Goal: Transaction & Acquisition: Purchase product/service

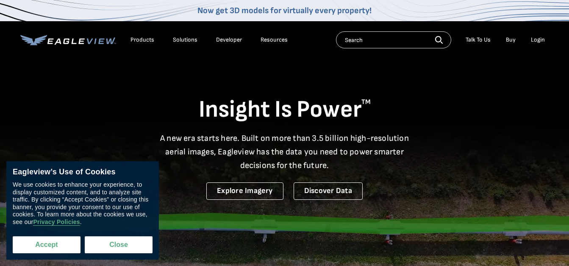
click at [50, 245] on button "Accept" at bounding box center [47, 244] width 68 height 17
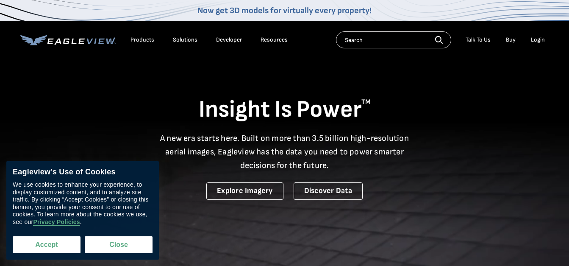
checkbox input "true"
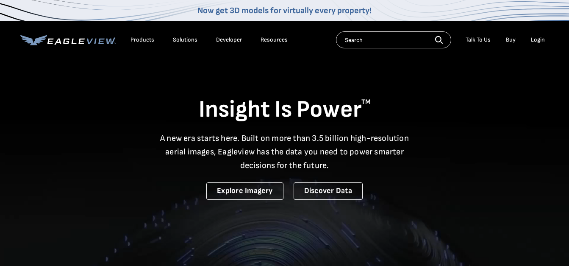
click at [363, 38] on input "text" at bounding box center [393, 39] width 115 height 17
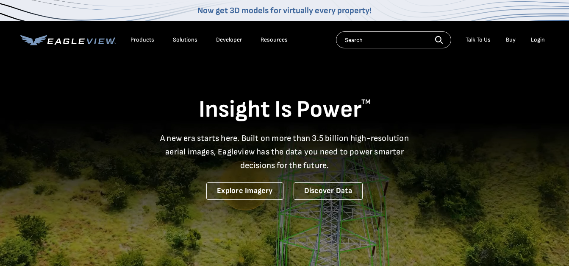
click at [537, 42] on div "Login" at bounding box center [538, 40] width 14 height 8
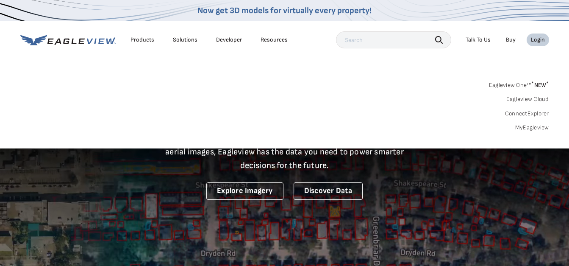
click at [530, 124] on link "MyEagleview" at bounding box center [533, 128] width 34 height 8
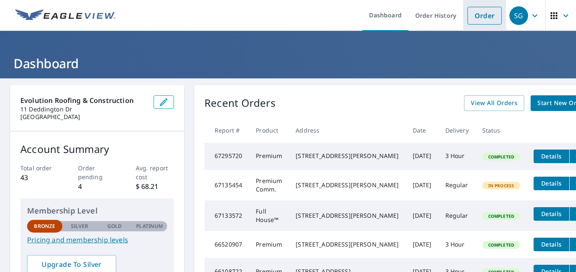
click at [477, 27] on li "Order" at bounding box center [484, 15] width 43 height 31
click at [471, 15] on link "Order" at bounding box center [484, 16] width 34 height 18
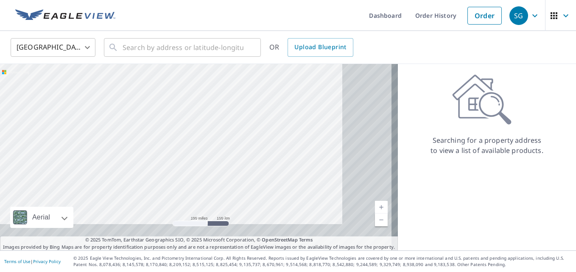
drag, startPoint x: 334, startPoint y: 201, endPoint x: 187, endPoint y: 118, distance: 167.8
click at [187, 118] on div at bounding box center [199, 157] width 398 height 187
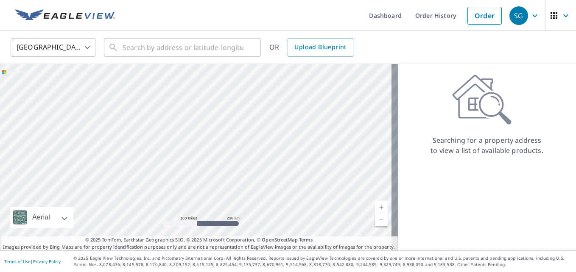
drag, startPoint x: 217, startPoint y: 149, endPoint x: 209, endPoint y: 125, distance: 25.6
click at [209, 125] on div at bounding box center [199, 157] width 398 height 187
drag, startPoint x: 219, startPoint y: 128, endPoint x: 269, endPoint y: 92, distance: 61.8
click at [269, 92] on div at bounding box center [199, 157] width 398 height 187
drag, startPoint x: 241, startPoint y: 120, endPoint x: 266, endPoint y: 104, distance: 29.5
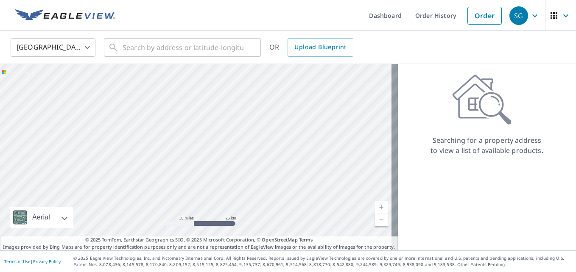
click at [266, 104] on div at bounding box center [199, 157] width 398 height 187
drag, startPoint x: 236, startPoint y: 112, endPoint x: 107, endPoint y: 133, distance: 130.6
click at [107, 133] on div at bounding box center [199, 157] width 398 height 187
drag, startPoint x: 192, startPoint y: 140, endPoint x: 326, endPoint y: 109, distance: 137.3
click at [326, 109] on div at bounding box center [199, 157] width 398 height 187
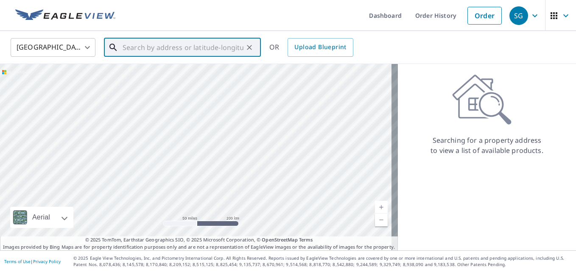
click at [198, 36] on input "text" at bounding box center [183, 48] width 121 height 24
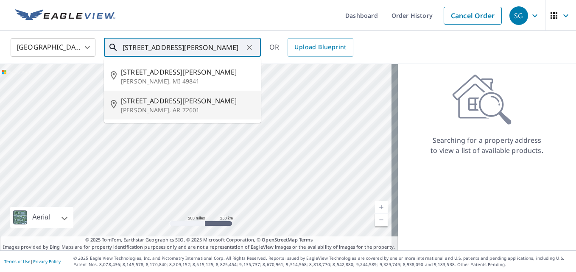
click at [173, 111] on p "Harrison, AR 72601" at bounding box center [187, 110] width 133 height 8
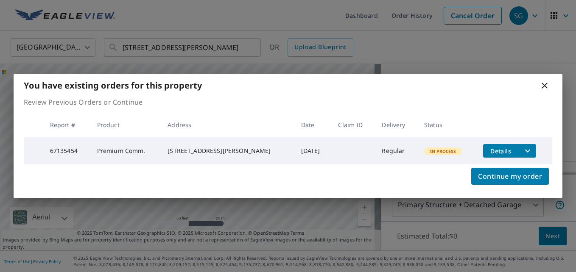
click at [543, 88] on icon at bounding box center [544, 86] width 10 height 10
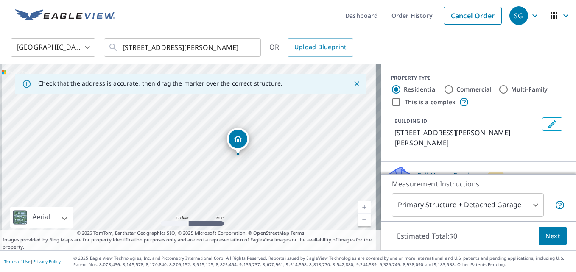
drag, startPoint x: 151, startPoint y: 181, endPoint x: 202, endPoint y: 180, distance: 50.5
click at [202, 180] on div "125 E Stephenson Ave Harrison, AR 72601" at bounding box center [190, 157] width 381 height 187
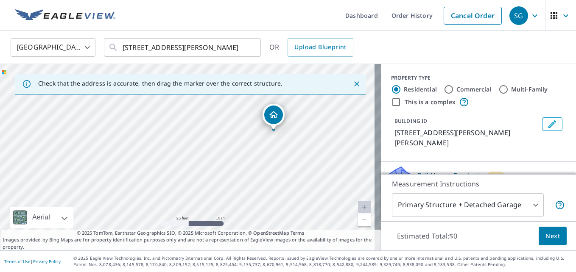
click at [159, 118] on div "125 E Stephenson Ave Harrison, AR 72601" at bounding box center [190, 157] width 381 height 187
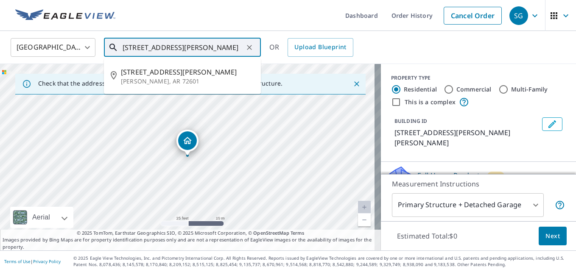
click at [131, 47] on input "125 E Stephenson Ave Harrison, AR 72601" at bounding box center [183, 48] width 121 height 24
click at [134, 46] on input "125 E Stephenson Ave Harrison, AR 72601" at bounding box center [183, 48] width 121 height 24
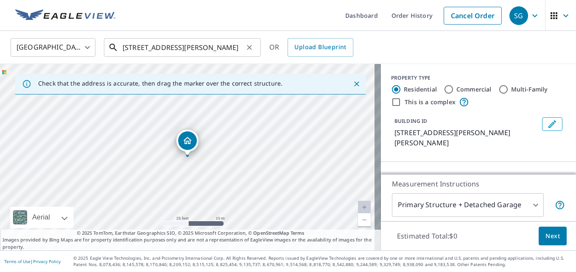
click at [130, 50] on input "12 E Stephenson Ave Harrison, AR 72601" at bounding box center [183, 48] width 121 height 24
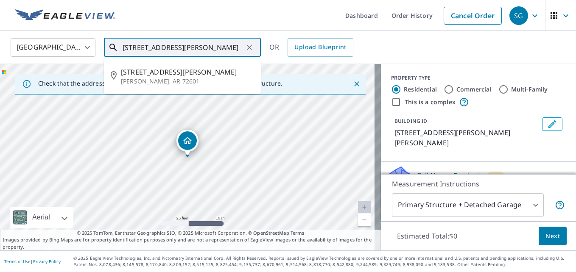
click at [133, 49] on input "12 E Stephenson Ave Harrison, AR 72601" at bounding box center [183, 48] width 121 height 24
click at [131, 48] on input "12 E Stephenson Ave Harrison, AR 72601" at bounding box center [183, 48] width 121 height 24
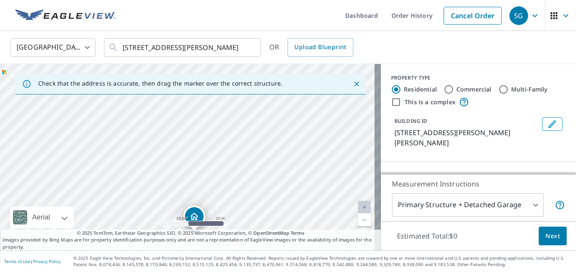
drag, startPoint x: 165, startPoint y: 138, endPoint x: 172, endPoint y: 214, distance: 76.2
click at [172, 214] on div "124 E Stephenson Ave Harrison, AR 72601" at bounding box center [190, 157] width 381 height 187
drag, startPoint x: 238, startPoint y: 128, endPoint x: 202, endPoint y: 181, distance: 64.3
click at [202, 181] on div "124 E Stephenson Ave Harrison, AR 72601" at bounding box center [190, 157] width 381 height 187
drag, startPoint x: 214, startPoint y: 122, endPoint x: 205, endPoint y: 134, distance: 14.8
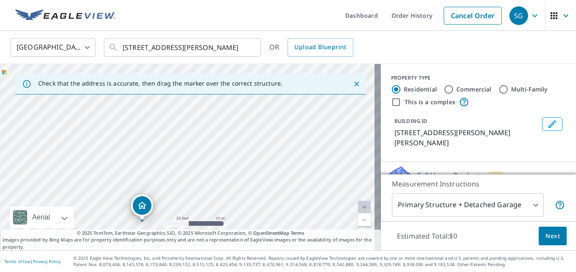
click at [205, 134] on div "124 E Stephenson Ave Harrison, AR 72601" at bounding box center [190, 157] width 381 height 187
drag, startPoint x: 249, startPoint y: 131, endPoint x: 245, endPoint y: 136, distance: 6.0
click at [245, 136] on div "124 E Stephenson Ave Harrison, AR 72601" at bounding box center [190, 157] width 381 height 187
drag, startPoint x: 134, startPoint y: 120, endPoint x: 187, endPoint y: 139, distance: 56.7
click at [187, 139] on div "124 E Stephenson Ave Harrison, AR 72601" at bounding box center [190, 157] width 381 height 187
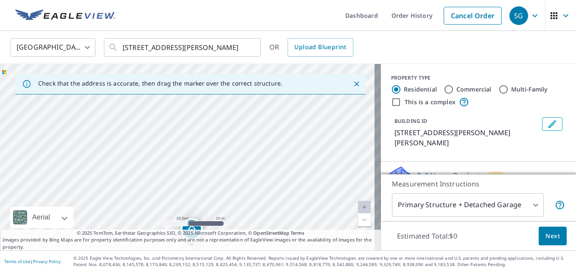
click at [188, 148] on div "124 E Stephenson Ave Harrison, AR 72601" at bounding box center [190, 157] width 381 height 187
click at [268, 122] on div "124 E Stephenson Ave Harrison, AR 72601" at bounding box center [190, 157] width 381 height 187
drag, startPoint x: 220, startPoint y: 106, endPoint x: 218, endPoint y: 190, distance: 84.8
click at [218, 190] on div "124 E Stephenson Ave Harrison, AR 72601" at bounding box center [190, 157] width 381 height 187
click at [190, 128] on div "124 E Stephenson Ave Harrison, AR 72601" at bounding box center [190, 157] width 381 height 187
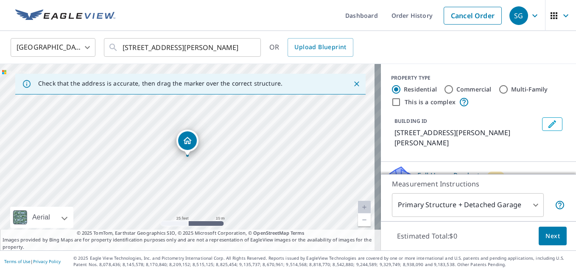
drag, startPoint x: 247, startPoint y: 172, endPoint x: 257, endPoint y: 169, distance: 10.9
click at [257, 169] on div "124 E Stephenson Ave Harrison, AR 72601" at bounding box center [190, 157] width 381 height 187
click at [132, 50] on input "124 E Stephenson Ave Harrison, AR 72601" at bounding box center [183, 48] width 121 height 24
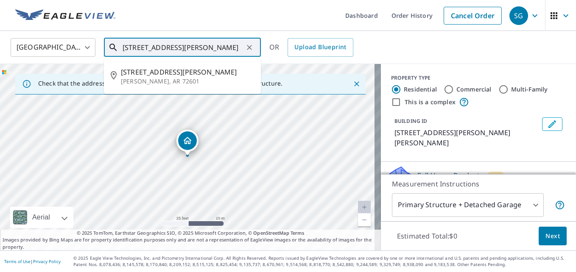
type input "125 E Stephenson Ave Harrison, AR 72601"
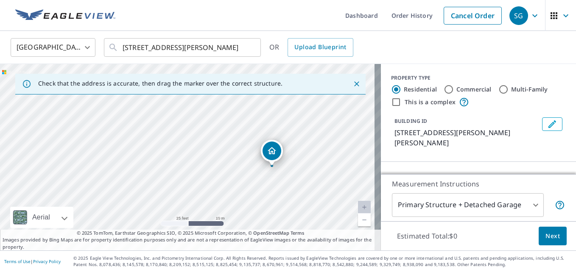
drag, startPoint x: 165, startPoint y: 153, endPoint x: 249, endPoint y: 163, distance: 85.0
click at [249, 163] on div "125 E Stephenson Ave Harrison, AR 72601" at bounding box center [190, 157] width 381 height 187
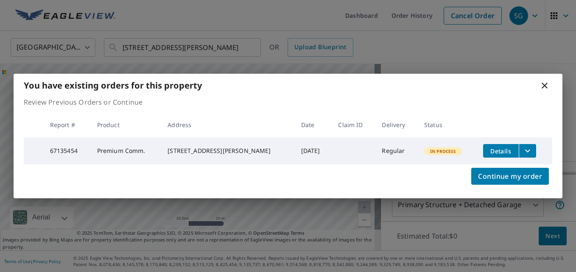
click at [547, 83] on icon at bounding box center [544, 86] width 10 height 10
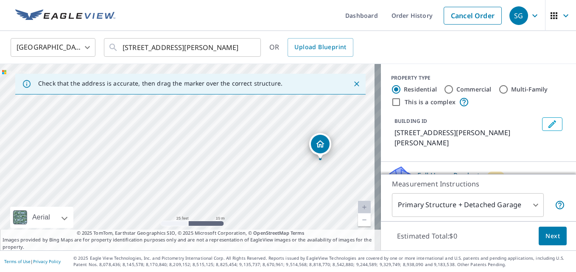
drag, startPoint x: 236, startPoint y: 163, endPoint x: 353, endPoint y: 170, distance: 117.3
click at [353, 170] on div "125 E Stephenson Ave Harrison, AR 72601" at bounding box center [190, 157] width 381 height 187
click at [200, 142] on div "125 E Stephenson Ave Harrison, AR 72601" at bounding box center [190, 157] width 381 height 187
drag, startPoint x: 141, startPoint y: 155, endPoint x: 311, endPoint y: 149, distance: 169.7
click at [311, 149] on div "125 E Stephenson Ave Harrison, AR 72601" at bounding box center [190, 157] width 381 height 187
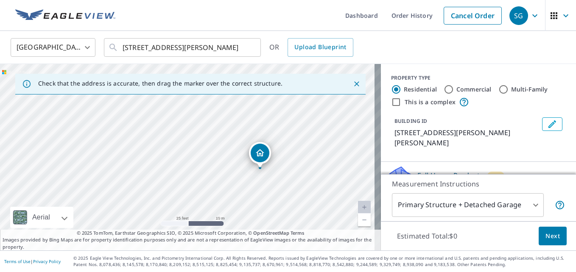
drag, startPoint x: 317, startPoint y: 184, endPoint x: 220, endPoint y: 202, distance: 98.7
click at [220, 202] on div "125 E Stephenson Ave Harrison, AR 72601" at bounding box center [190, 157] width 381 height 187
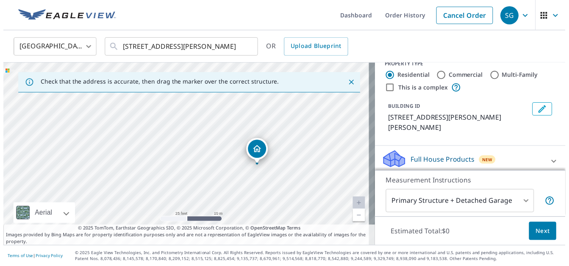
scroll to position [12, 0]
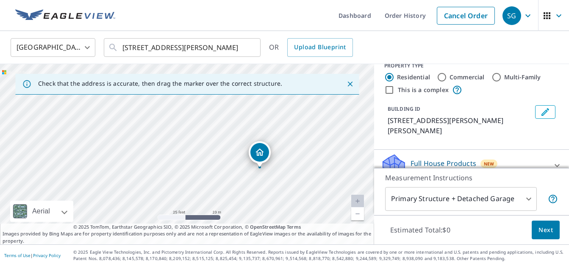
click at [454, 90] on icon at bounding box center [457, 90] width 10 height 10
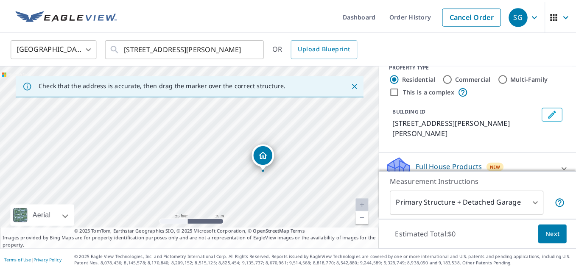
scroll to position [0, 0]
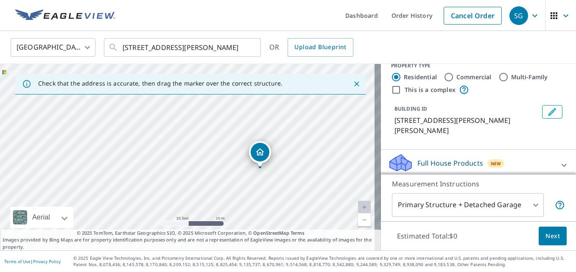
click at [394, 94] on input "This is a complex" at bounding box center [396, 90] width 10 height 10
checkbox input "true"
radio input "false"
radio input "true"
type input "4"
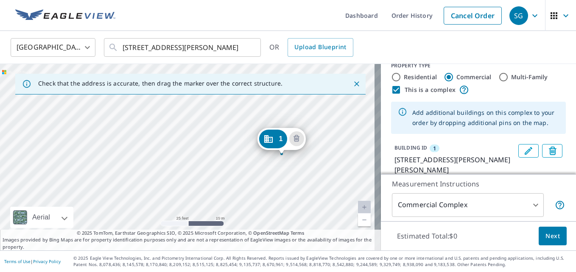
drag, startPoint x: 238, startPoint y: 138, endPoint x: 333, endPoint y: 137, distance: 95.0
click at [333, 137] on div "1 125 E Stephenson Ave Harrison, AR 72601" at bounding box center [190, 157] width 381 height 187
click at [230, 141] on div "1 125 E Stephenson Ave Harrison, AR 72601" at bounding box center [190, 157] width 381 height 187
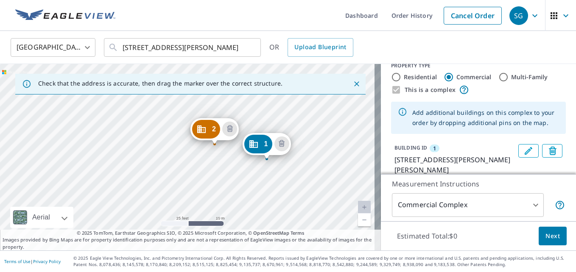
drag, startPoint x: 178, startPoint y: 185, endPoint x: 271, endPoint y: 190, distance: 93.0
click at [271, 190] on div "2 121 E Stephenson Ave Harrison, AR 72601 1 125 E Stephenson Ave Harrison, AR 7…" at bounding box center [190, 157] width 381 height 187
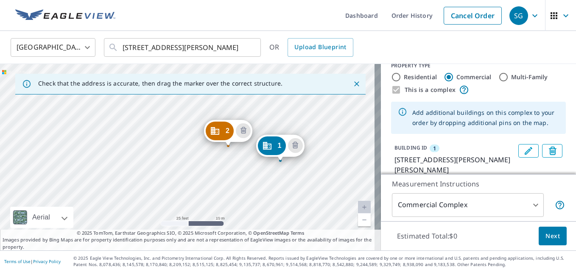
click at [198, 153] on div "2 121 E Stephenson Ave Harrison, AR 72601 1 125 E Stephenson Ave Harrison, AR 7…" at bounding box center [190, 157] width 381 height 187
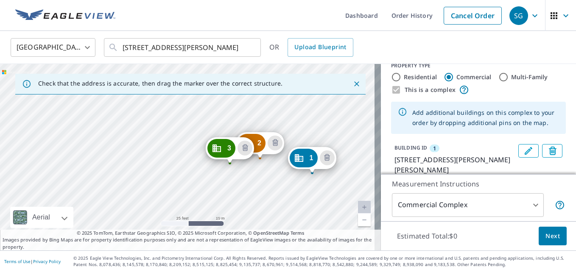
drag, startPoint x: 181, startPoint y: 167, endPoint x: 280, endPoint y: 187, distance: 101.6
click at [280, 187] on div "2 121 E Stephenson Ave Harrison, AR 72601 3 117 E Stephenson Ave Harrison, AR 7…" at bounding box center [190, 157] width 381 height 187
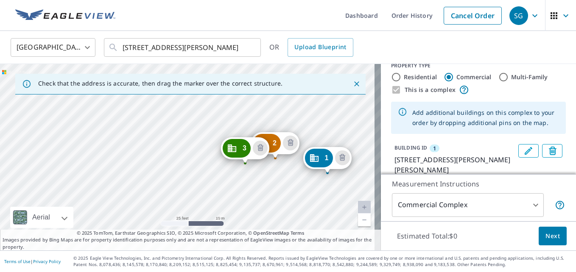
click at [217, 160] on div "2 121 E Stephenson Ave Harrison, AR 72601 3 117 E Stephenson Ave Harrison, AR 7…" at bounding box center [190, 157] width 381 height 187
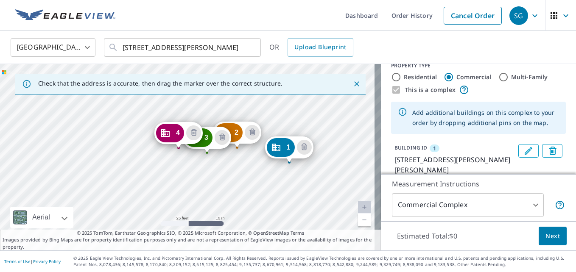
drag, startPoint x: 137, startPoint y: 166, endPoint x: 262, endPoint y: 178, distance: 125.2
click at [262, 178] on div "2 121 E Stephenson Ave Harrison, AR 72601 3 117 E Stephenson Ave Harrison, AR 7…" at bounding box center [190, 157] width 381 height 187
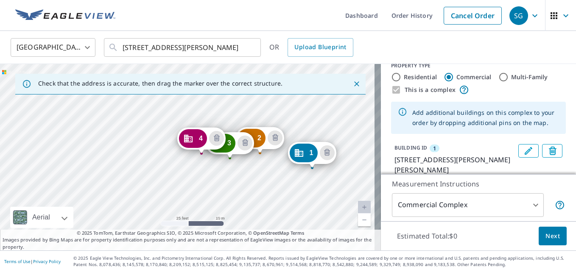
click at [180, 155] on div "2 121 E Stephenson Ave Harrison, AR 72601 3 117 E Stephenson Ave Harrison, AR 7…" at bounding box center [190, 157] width 381 height 187
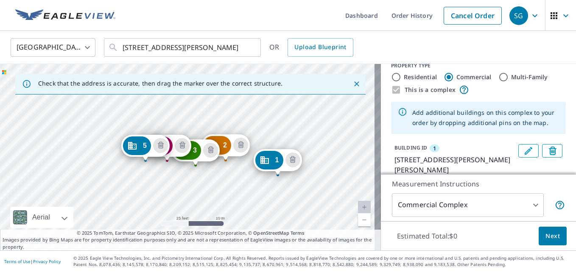
drag, startPoint x: 108, startPoint y: 164, endPoint x: 209, endPoint y: 181, distance: 102.2
click at [209, 181] on div "2 121 E Stephenson Ave Harrison, AR 72601 3 117 E Stephenson Ave Harrison, AR 7…" at bounding box center [190, 157] width 381 height 187
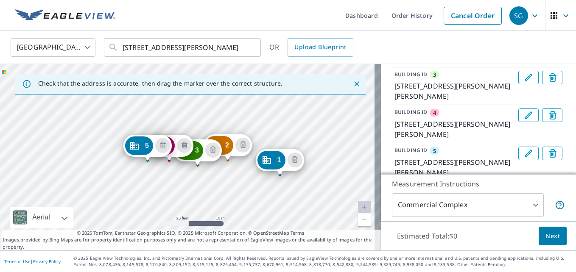
scroll to position [164, 0]
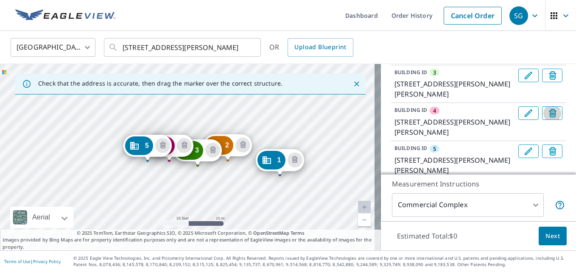
click at [544, 108] on button "Delete building 4" at bounding box center [552, 113] width 20 height 14
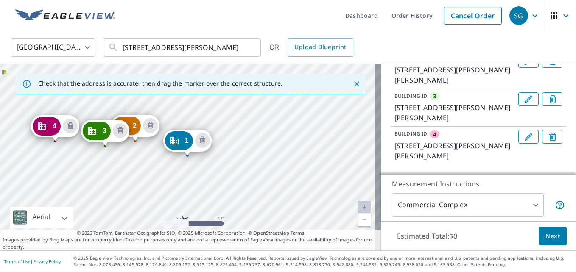
scroll to position [137, 0]
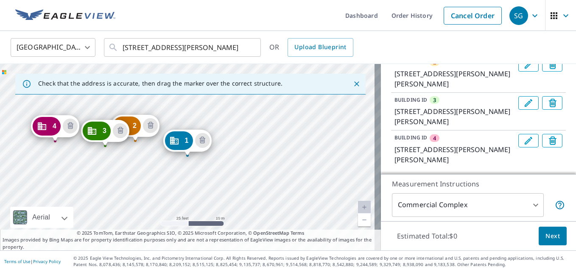
click at [110, 153] on div "2 121 E Stephenson Ave Harrison, AR 72601 3 117 E Stephenson Ave Harrison, AR 7…" at bounding box center [190, 157] width 381 height 187
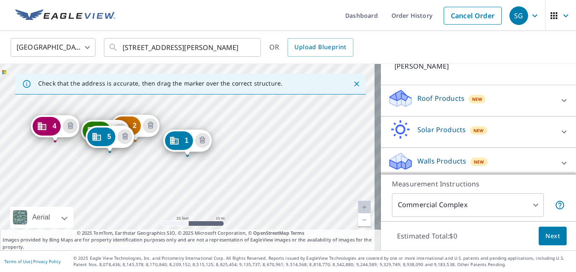
scroll to position [269, 0]
click at [121, 142] on icon "Delete building 5" at bounding box center [125, 137] width 10 height 10
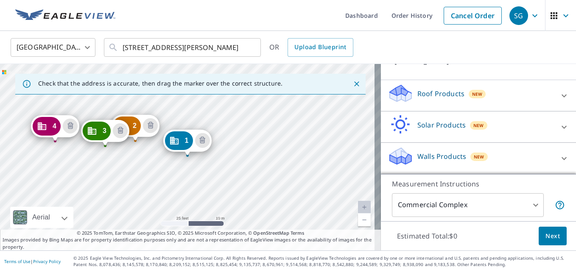
scroll to position [235, 0]
click at [121, 134] on icon "Delete building 3" at bounding box center [120, 131] width 10 height 10
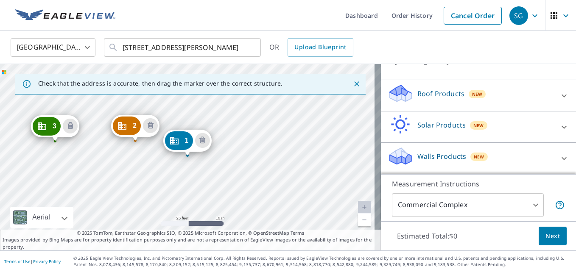
click at [120, 147] on div "2 121 E Stephenson Ave Harrison, AR 72601 3 115 E Stephenson Ave Harrison, AR 7…" at bounding box center [190, 157] width 381 height 187
click at [98, 148] on div "2 121 E Stephenson Ave Harrison, AR 72601 3 115 E Stephenson Ave Harrison, AR 7…" at bounding box center [190, 157] width 381 height 187
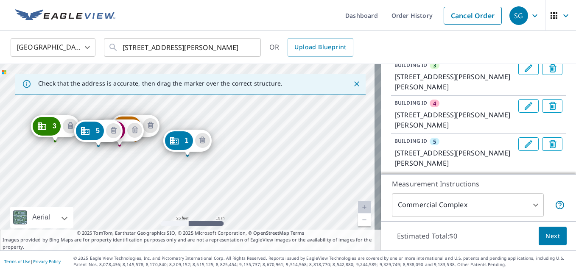
scroll to position [170, 0]
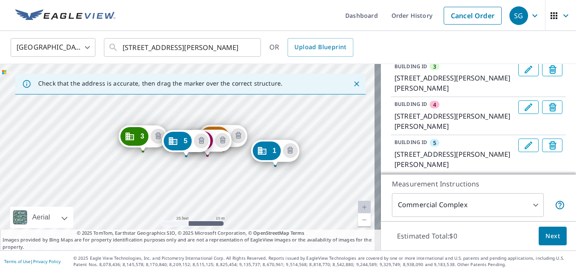
drag, startPoint x: 200, startPoint y: 175, endPoint x: 288, endPoint y: 185, distance: 88.8
click at [288, 185] on div "2 121 E Stephenson Ave Harrison, AR 72601 3 115 E Stephenson Ave Harrison, AR 7…" at bounding box center [190, 157] width 381 height 187
click at [201, 143] on icon "Delete building 5" at bounding box center [202, 141] width 10 height 10
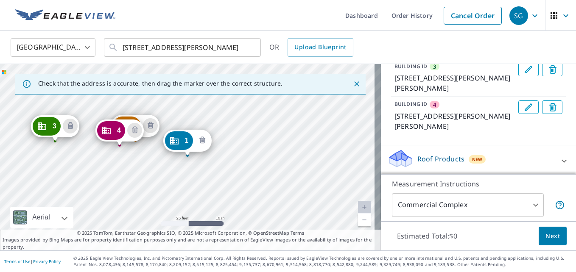
click at [198, 141] on icon "Delete building 1" at bounding box center [202, 141] width 10 height 10
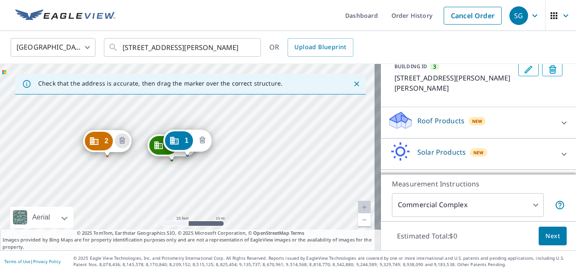
click at [208, 143] on button "Delete building 1" at bounding box center [202, 140] width 15 height 15
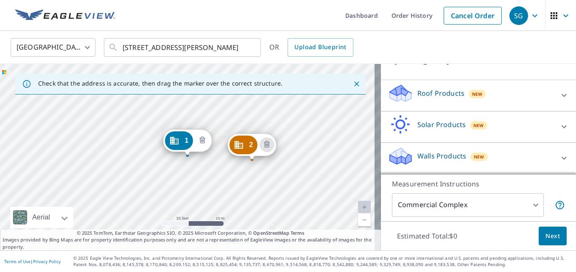
click at [201, 142] on icon "Delete building 1" at bounding box center [202, 140] width 6 height 7
click at [203, 142] on icon "Delete building 1" at bounding box center [202, 141] width 10 height 10
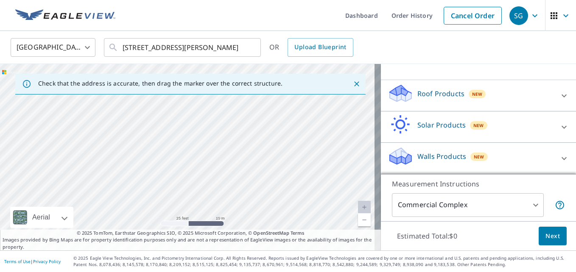
scroll to position [84, 0]
click at [187, 154] on div at bounding box center [190, 157] width 381 height 187
type input "125 E Stephenson Ave, Harrison, AR, 72601"
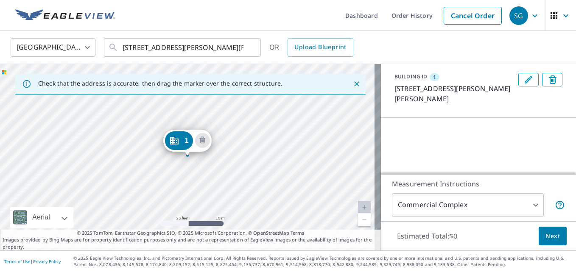
scroll to position [154, 0]
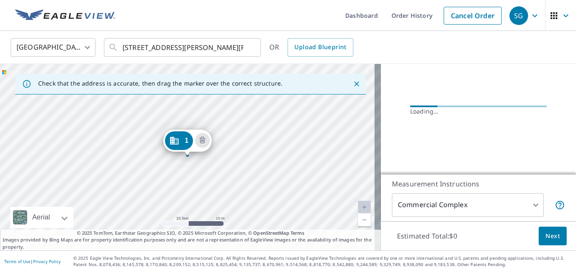
click at [143, 153] on div "1 125 E Stephenson Ave Harrison, AR 72601" at bounding box center [190, 157] width 381 height 187
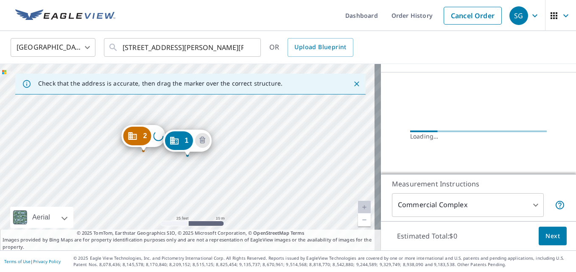
scroll to position [170, 0]
click at [106, 149] on div "2 121 E Stephenson Ave Harrison, AR 72601 1 125 E Stephenson Ave Harrison, AR 7…" at bounding box center [190, 157] width 381 height 187
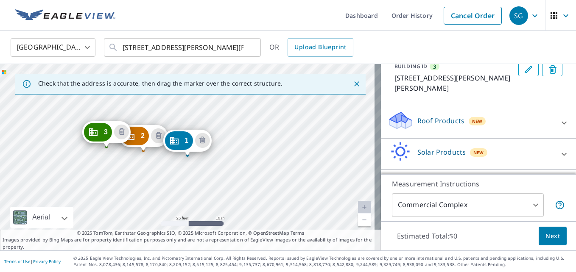
click at [64, 143] on body "SG SG Dashboard Order History Cancel Order SG United States US ​ 125 E Stephens…" at bounding box center [288, 136] width 576 height 272
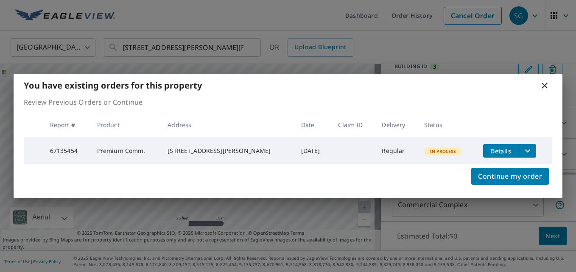
click at [541, 85] on icon at bounding box center [544, 86] width 10 height 10
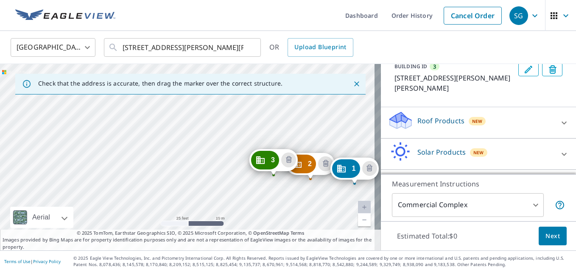
click at [231, 171] on div "2 121 E Stephenson Ave Harrison, AR 72601 3 117 E Stephenson Ave Harrison, AR 7…" at bounding box center [190, 157] width 381 height 187
click at [248, 180] on div "2 121 E Stephenson Ave Harrison, AR 72601 3 117 E Stephenson Ave Harrison, AR 7…" at bounding box center [190, 157] width 381 height 187
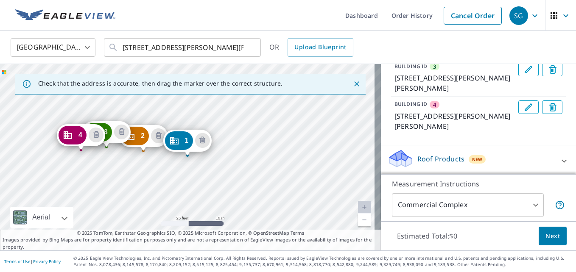
click at [53, 145] on div "2 121 E Stephenson Ave Harrison, AR 72601 3 117 E Stephenson Ave Harrison, AR 7…" at bounding box center [190, 157] width 381 height 187
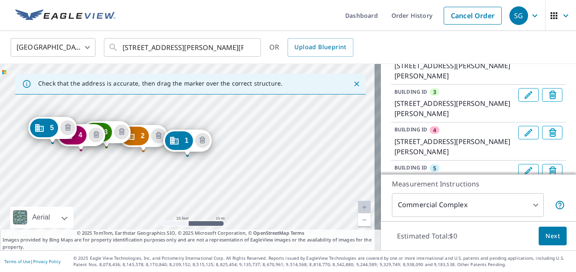
scroll to position [143, 0]
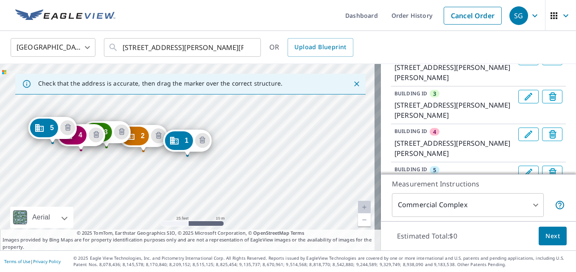
click at [551, 96] on icon "Delete building 3" at bounding box center [552, 97] width 3 height 3
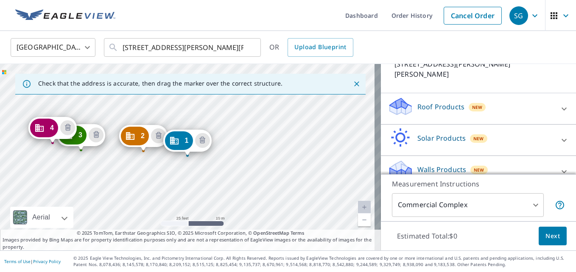
scroll to position [223, 0]
click at [508, 100] on div "Roof Products New" at bounding box center [470, 108] width 166 height 24
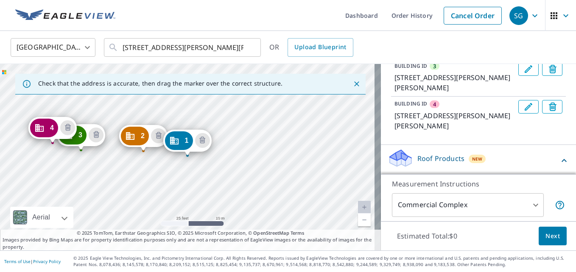
scroll to position [150, 0]
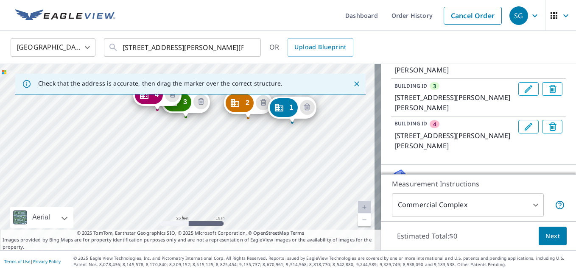
drag, startPoint x: 93, startPoint y: 172, endPoint x: 195, endPoint y: 137, distance: 107.1
click at [195, 137] on div "2 121 E Stephenson Ave Harrison, AR 72601 3 117 E Stephenson Ave Harrison, AR 7…" at bounding box center [190, 157] width 381 height 187
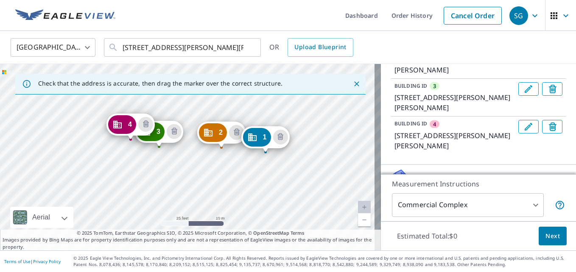
drag, startPoint x: 175, startPoint y: 150, endPoint x: 148, endPoint y: 180, distance: 40.2
click at [151, 181] on div "2 121 E Stephenson Ave Harrison, AR 72601 3 117 E Stephenson Ave Harrison, AR 7…" at bounding box center [190, 157] width 381 height 187
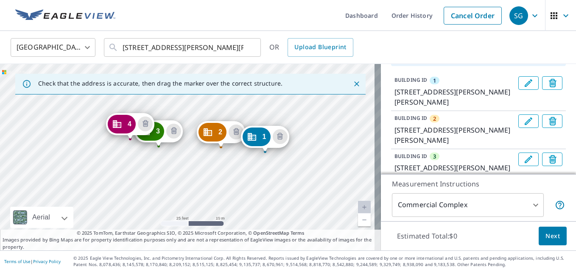
scroll to position [76, 0]
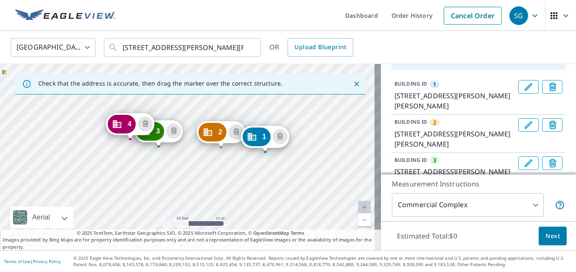
click at [546, 206] on div "Commercial Complex 4 ​" at bounding box center [478, 205] width 173 height 24
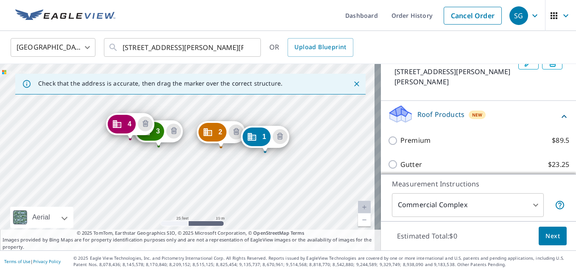
scroll to position [215, 0]
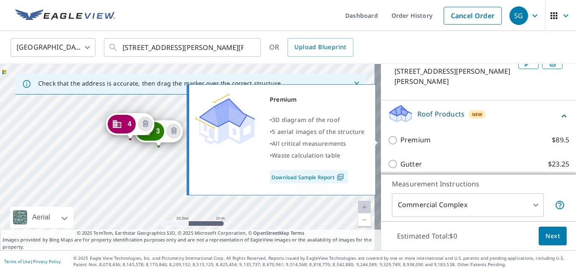
click at [401, 143] on p "Premium" at bounding box center [415, 140] width 30 height 11
click at [400, 143] on input "Premium $89.5" at bounding box center [393, 140] width 13 height 10
checkbox input "true"
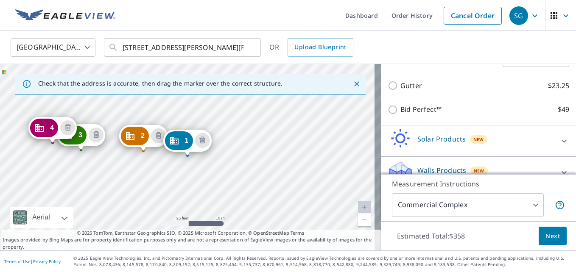
scroll to position [321, 0]
click at [549, 235] on span "Next" at bounding box center [552, 236] width 14 height 11
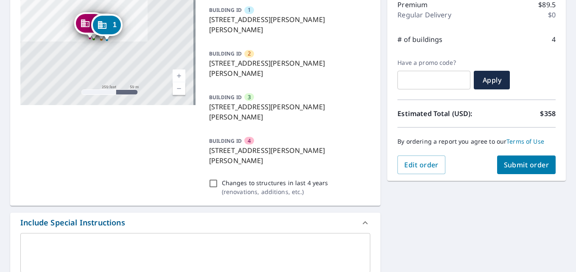
scroll to position [118, 0]
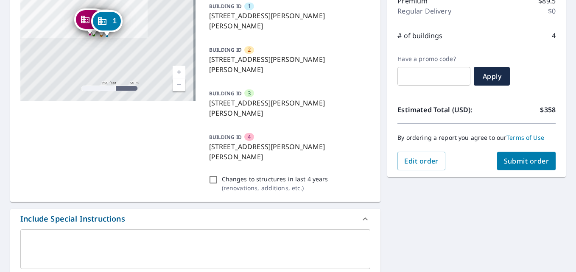
click at [213, 175] on input "Changes to structures in last 4 years ( renovations, additions, etc. )" at bounding box center [213, 180] width 10 height 10
checkbox input "true"
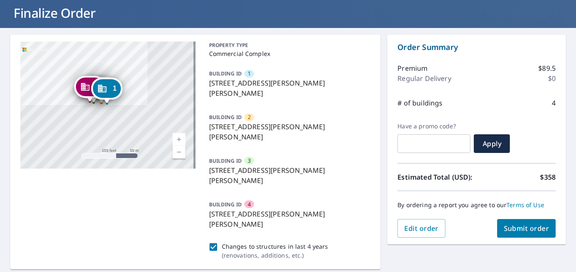
scroll to position [44, 0]
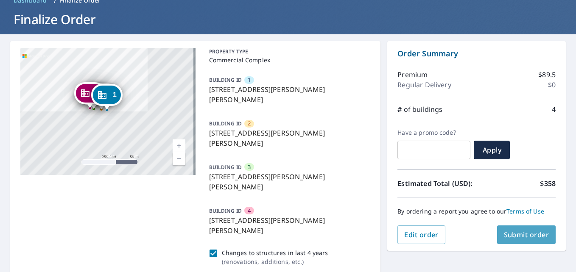
click at [510, 232] on span "Submit order" at bounding box center [526, 234] width 45 height 9
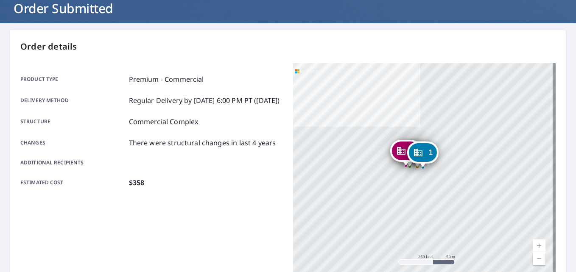
scroll to position [51, 0]
